Goal: Complete application form: Complete application form

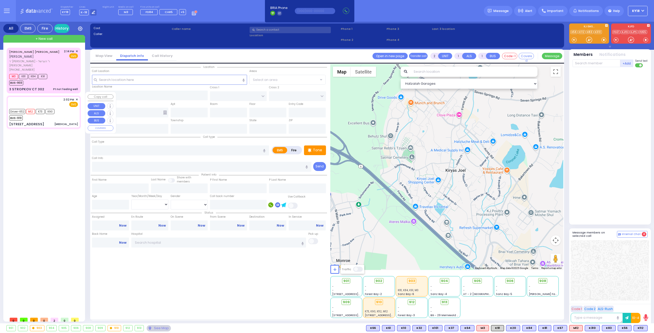
select select
type input "[MEDICAL_DATA]"
radio input "true"
select select
type input "14:02"
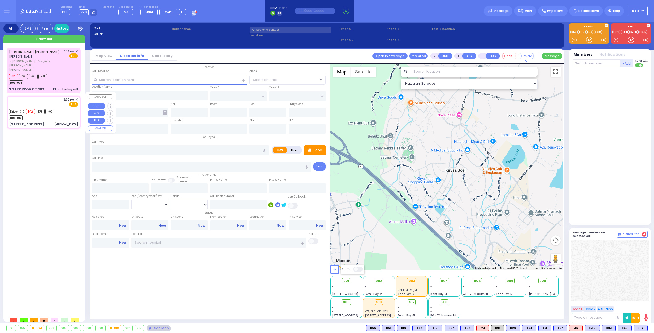
type input "14:03"
type input "14:05"
select select "Hatzalah Garages"
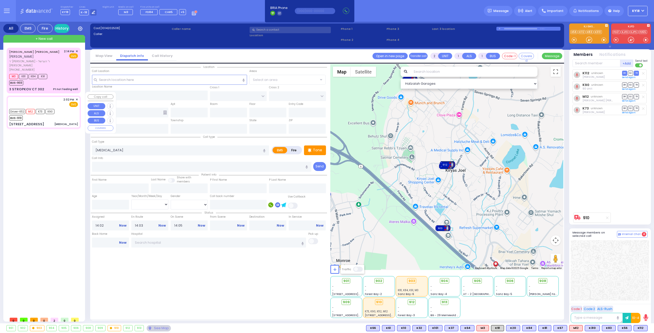
type input "CHUST RD"
type input "BEER SHEVA"
type input "[STREET_ADDRESS]"
type input "404"
type input "Monroe"
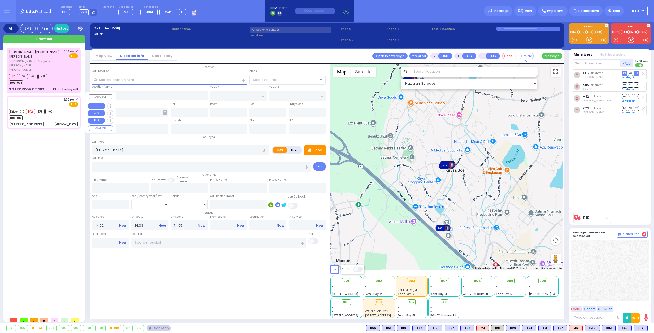
type input "[US_STATE]"
type input "10950"
select select "[PERSON_NAME]"
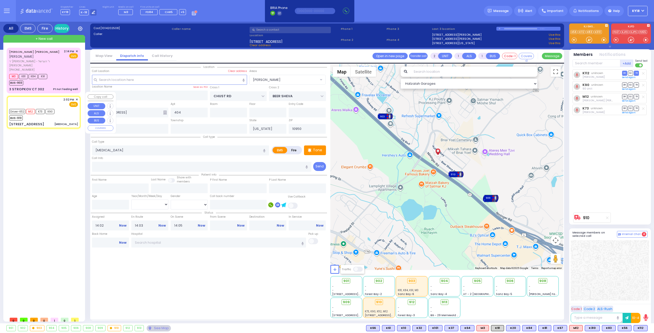
select select
radio input "true"
select select
type input "14:38"
select select "Hatzalah Garages"
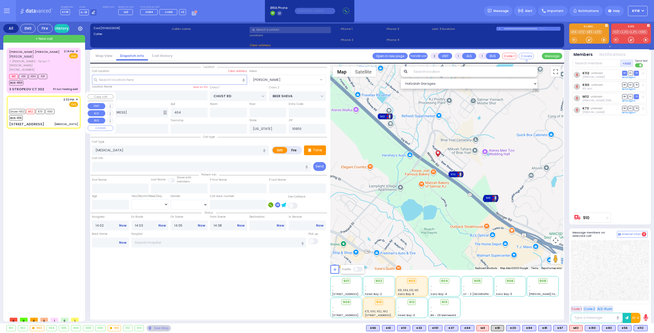
select select "[PERSON_NAME]"
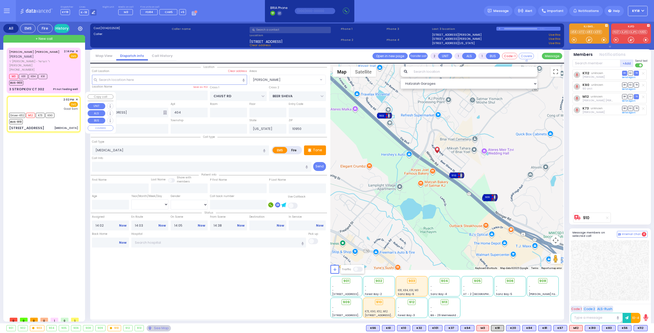
select select
radio input "true"
select select
type input "[GEOGRAPHIC_DATA]"
select select "Hatzalah Garages"
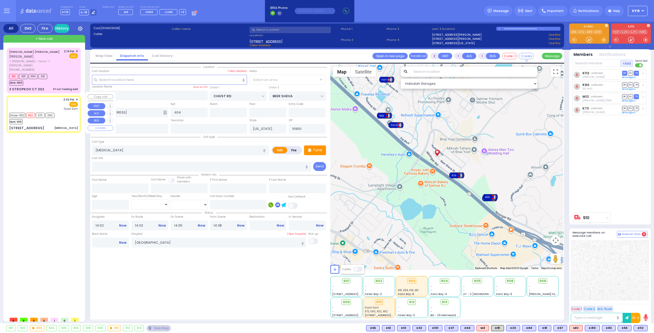
select select "[PERSON_NAME]"
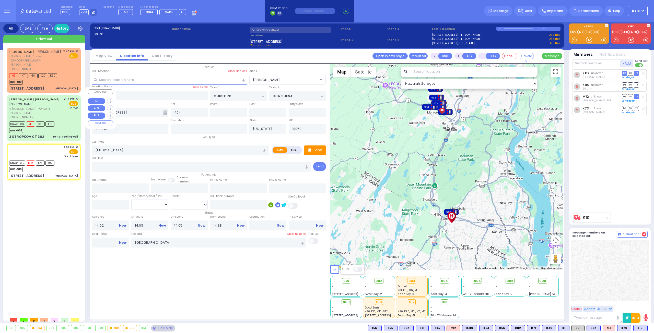
type input "6"
select select
radio input "true"
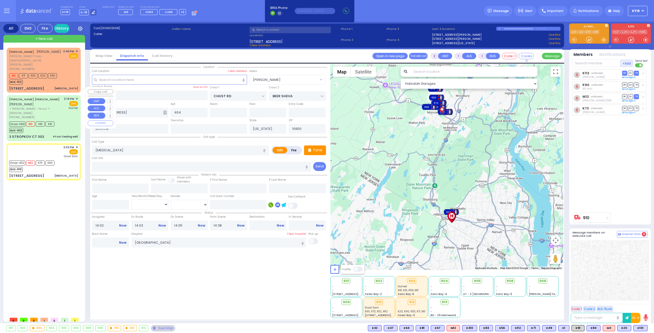
type input "Unknown"
select select "Year"
select select "Hatzalah Garages"
select select "[PERSON_NAME]"
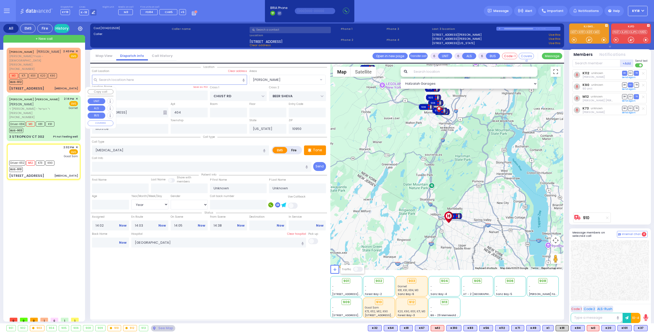
select select
radio input "true"
type input "Mendel"
type input "[PERSON_NAME]"
type input "32"
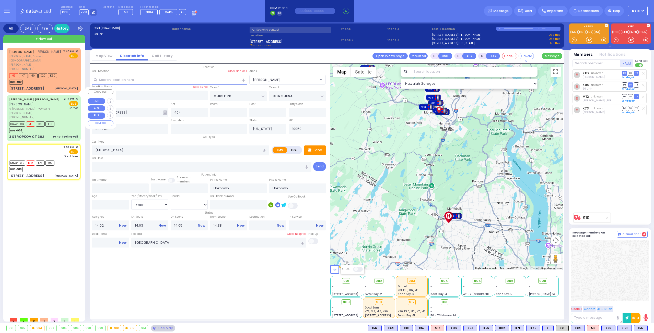
select select "Year"
select select "[DEMOGRAPHIC_DATA]"
select select "Hatzalah Garages"
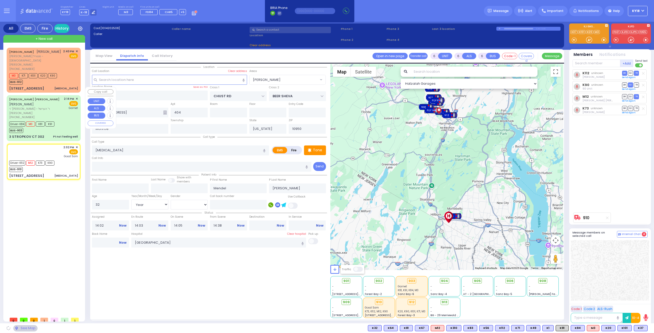
select select "[PERSON_NAME]"
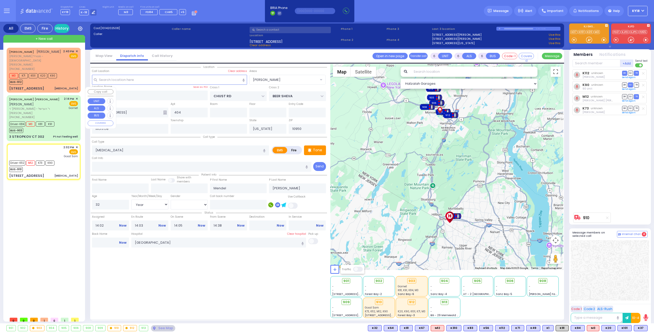
select select
radio input "true"
select select "Year"
select select "[DEMOGRAPHIC_DATA]"
select select "Hatzalah Garages"
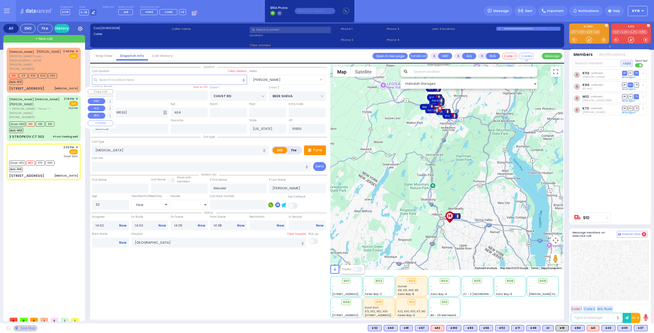
select select "[PERSON_NAME]"
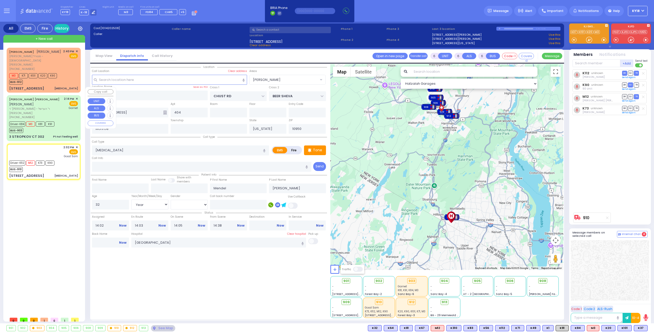
select select
radio input "true"
select select "Year"
select select "[DEMOGRAPHIC_DATA]"
select select "Hatzalah Garages"
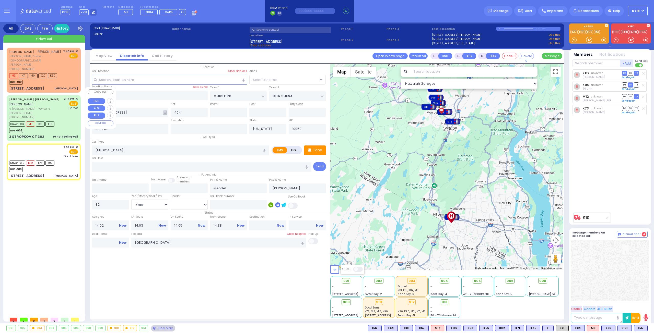
select select "[PERSON_NAME]"
select select
radio input "true"
select select "Year"
select select "[DEMOGRAPHIC_DATA]"
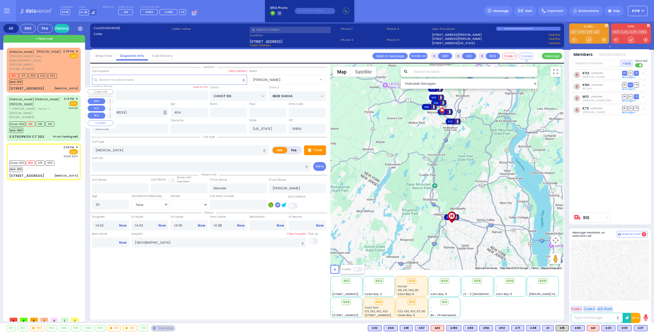
select select "Hatzalah Garages"
select select "[PERSON_NAME]"
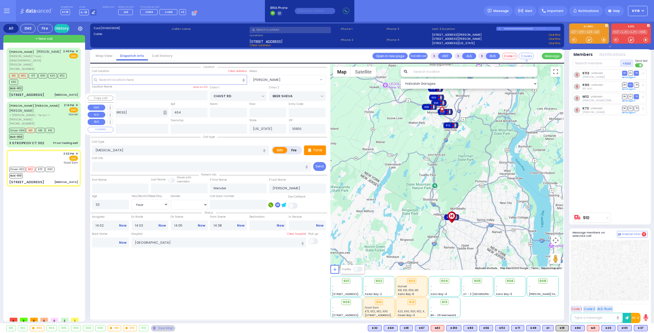
select select
radio input "true"
select select "Year"
select select "[DEMOGRAPHIC_DATA]"
select select "Hatzalah Garages"
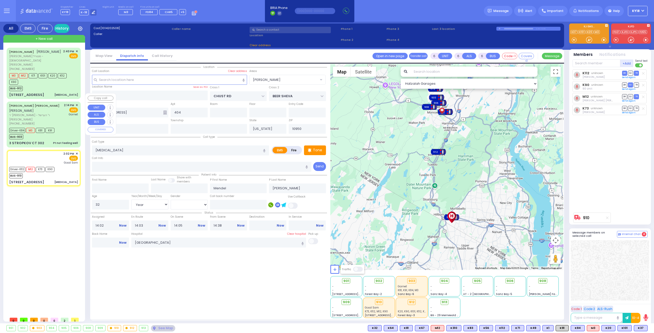
select select "[PERSON_NAME]"
select select
radio input "true"
select select "Year"
select select "[DEMOGRAPHIC_DATA]"
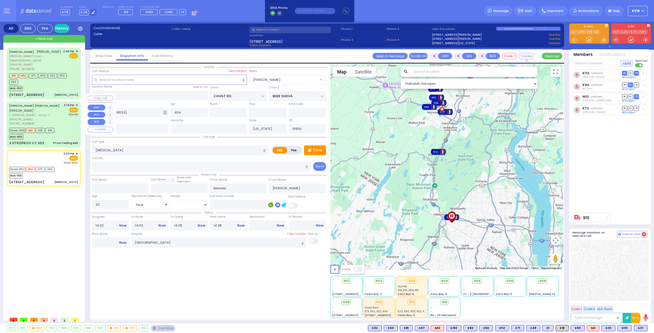
select select "Hatzalah Garages"
select select "[PERSON_NAME]"
select select
radio input "true"
select select "Year"
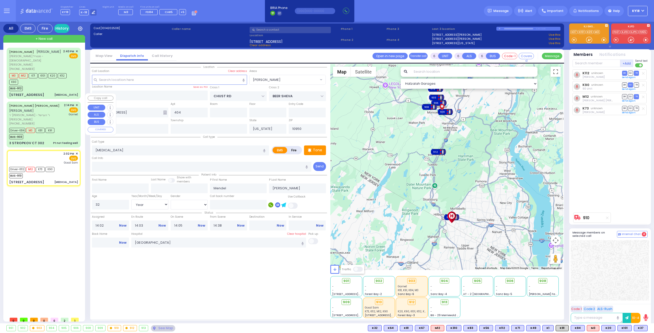
select select "[DEMOGRAPHIC_DATA]"
select select "Hatzalah Garages"
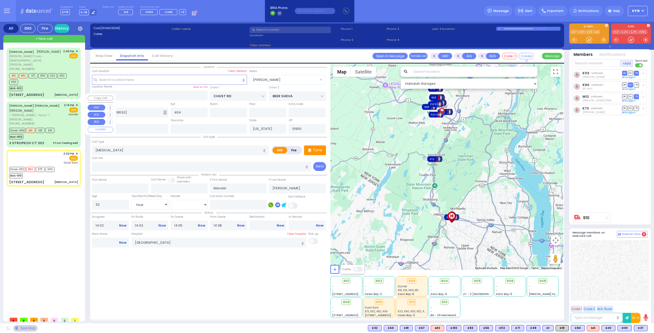
select select "[PERSON_NAME]"
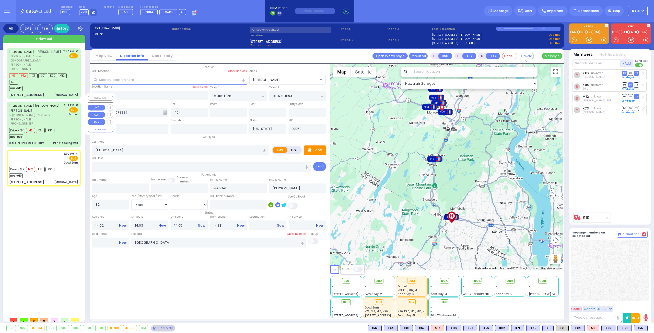
select select
radio input "true"
select select "Year"
select select "[DEMOGRAPHIC_DATA]"
select select "Hatzalah Garages"
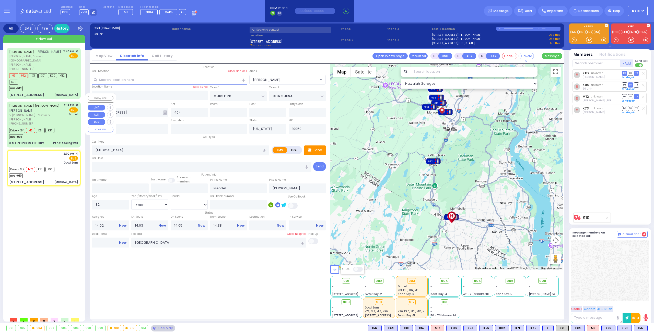
select select "[PERSON_NAME]"
select select
radio input "true"
select select "Year"
select select "[DEMOGRAPHIC_DATA]"
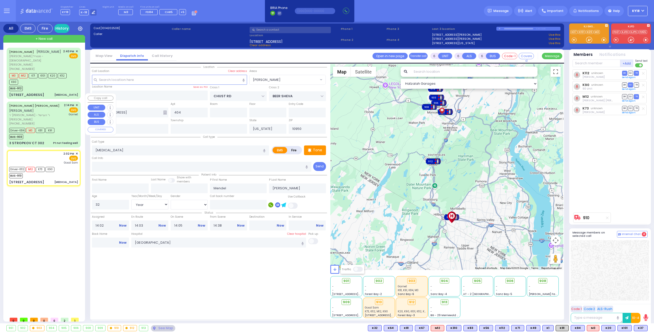
select select "Hatzalah Garages"
select select "[PERSON_NAME]"
